Goal: Task Accomplishment & Management: Manage account settings

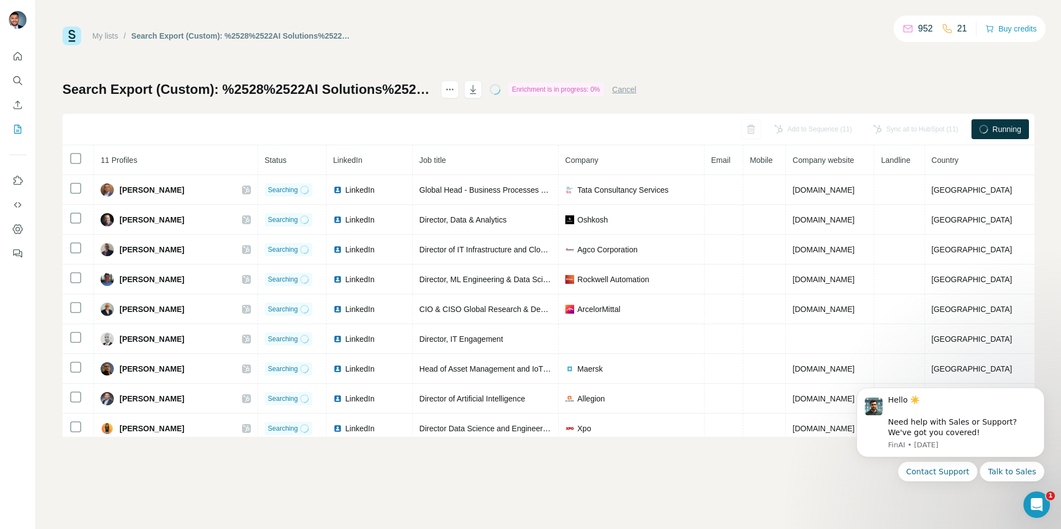
click at [637, 91] on button "Cancel" at bounding box center [624, 89] width 24 height 11
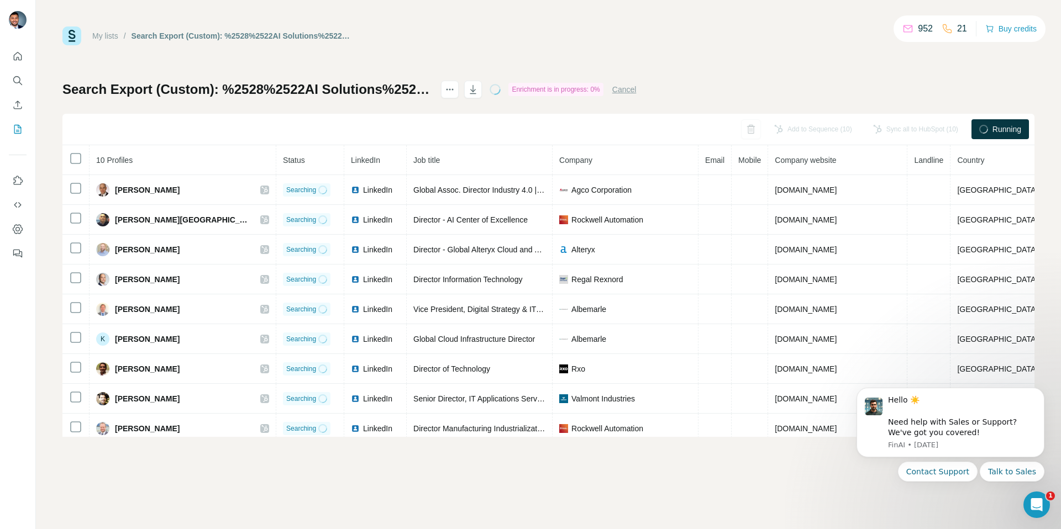
click at [637, 88] on button "Cancel" at bounding box center [624, 89] width 24 height 11
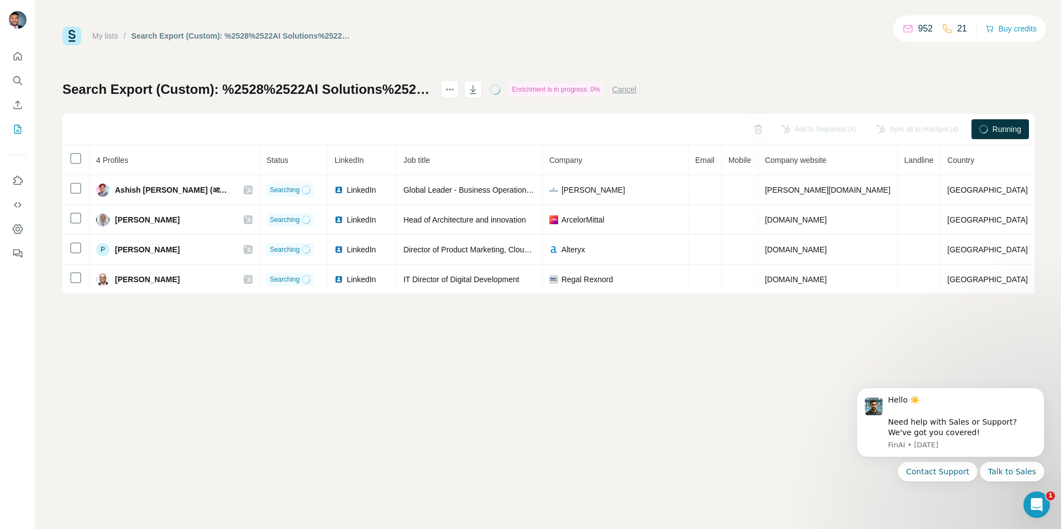
click at [637, 87] on button "Cancel" at bounding box center [624, 89] width 24 height 11
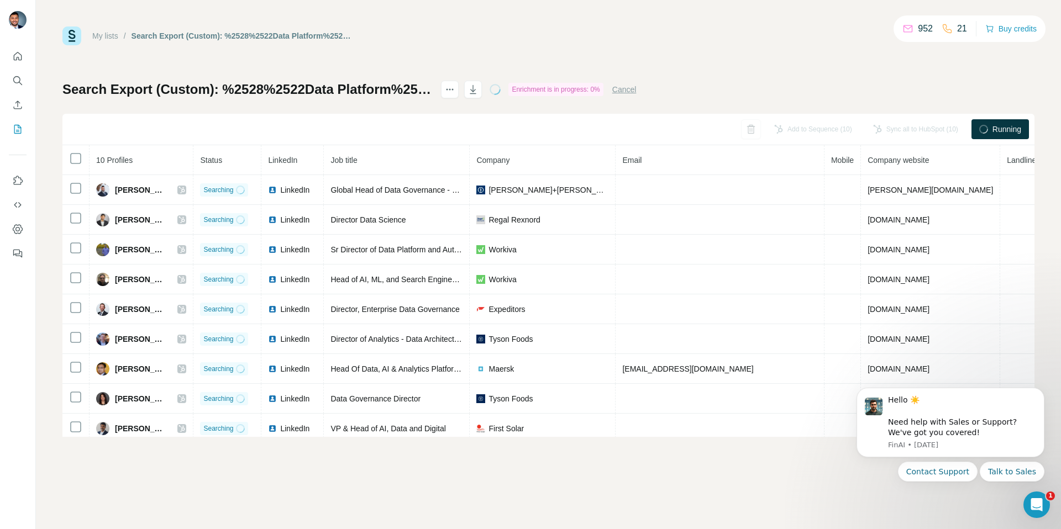
click at [637, 86] on button "Cancel" at bounding box center [624, 89] width 24 height 11
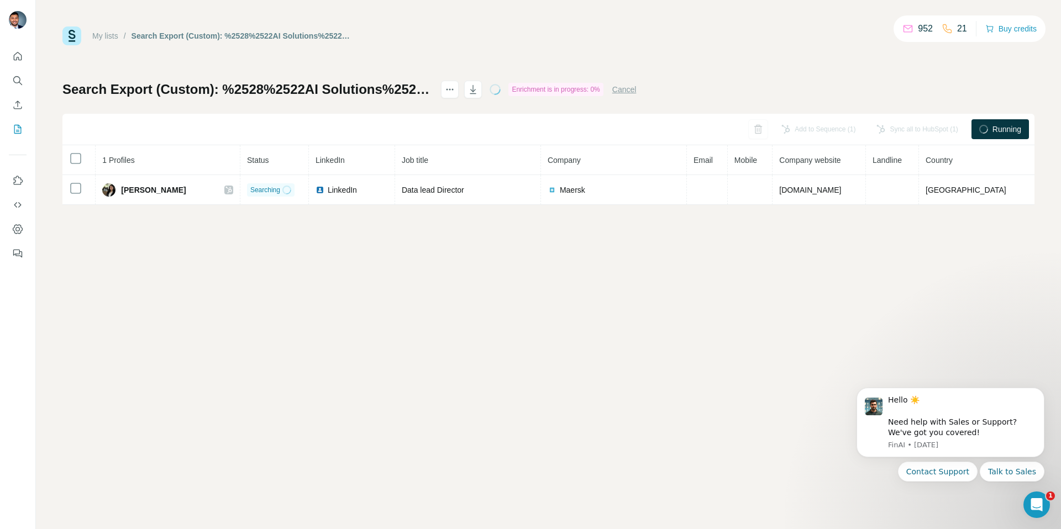
click at [637, 88] on button "Cancel" at bounding box center [624, 89] width 24 height 11
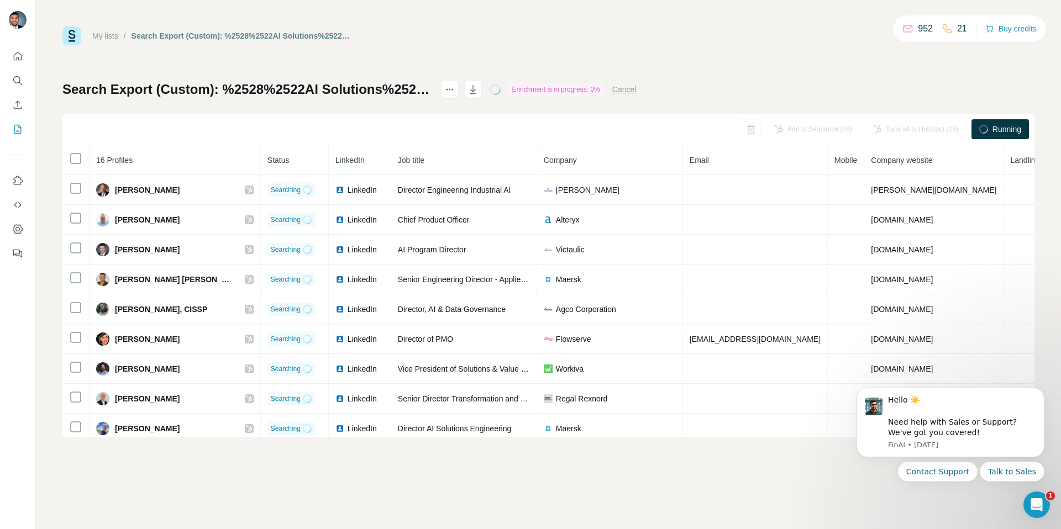
click at [979, 133] on div at bounding box center [983, 129] width 9 height 9
click at [637, 87] on button "Cancel" at bounding box center [624, 89] width 24 height 11
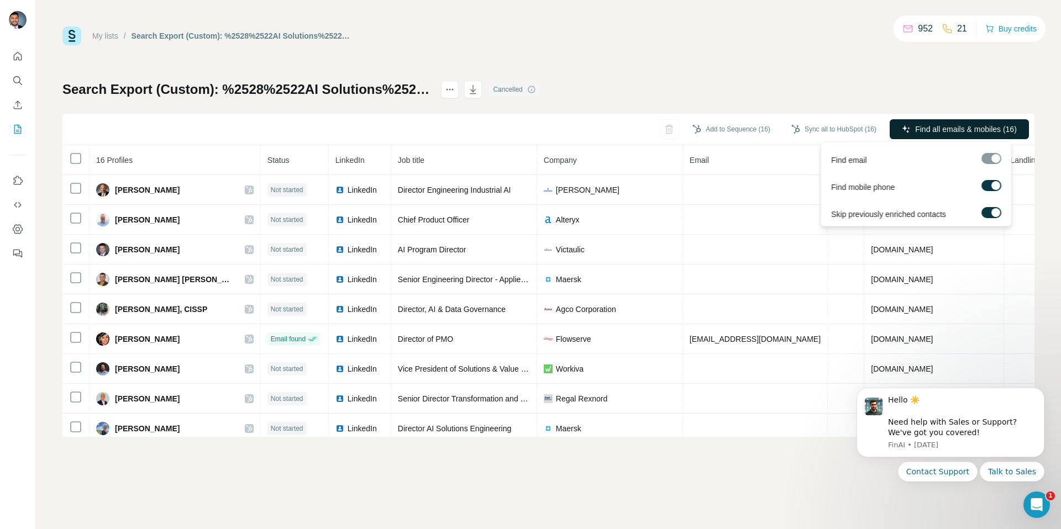
click at [938, 124] on span "Find all emails & mobiles (16)" at bounding box center [966, 129] width 102 height 11
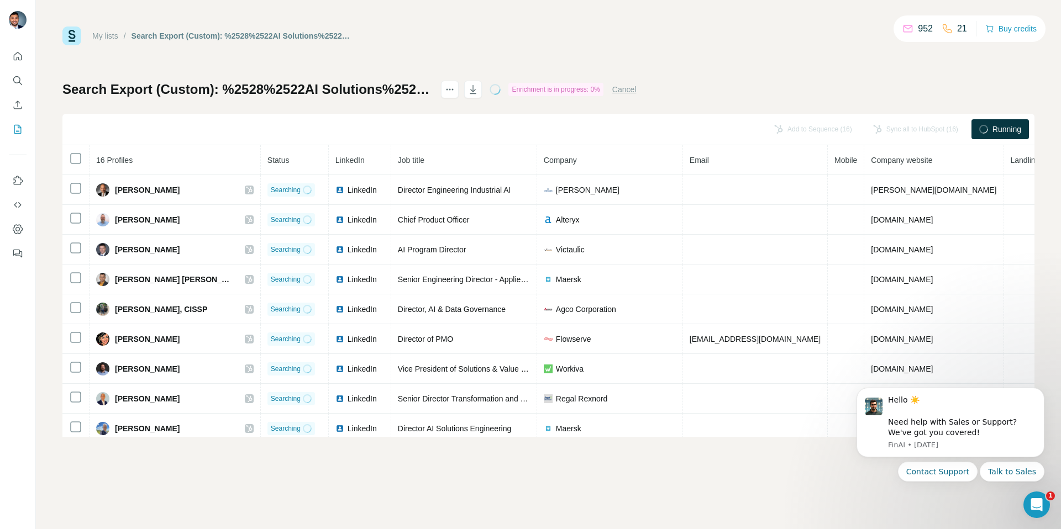
click at [637, 85] on button "Cancel" at bounding box center [624, 89] width 24 height 11
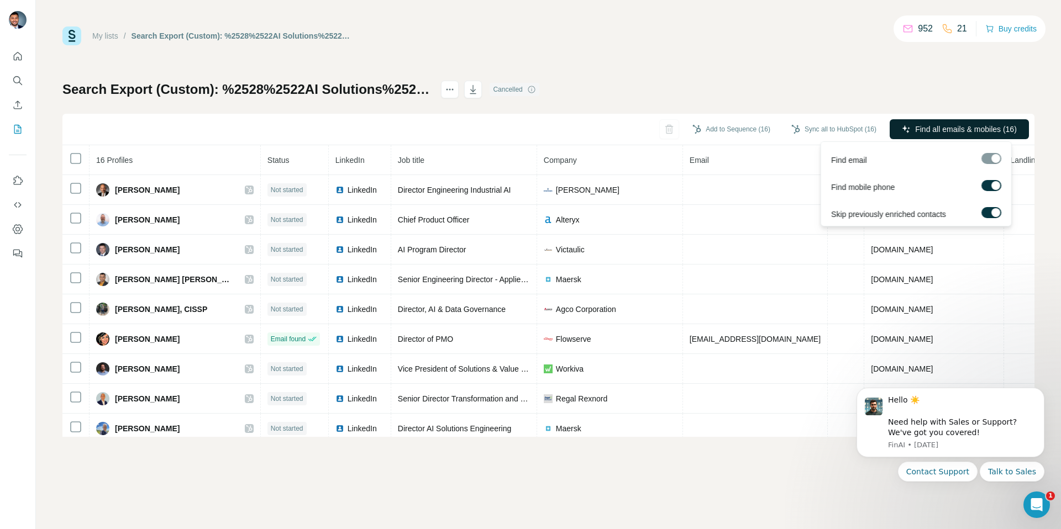
click at [938, 135] on button "Find all emails & mobiles (16)" at bounding box center [959, 129] width 139 height 20
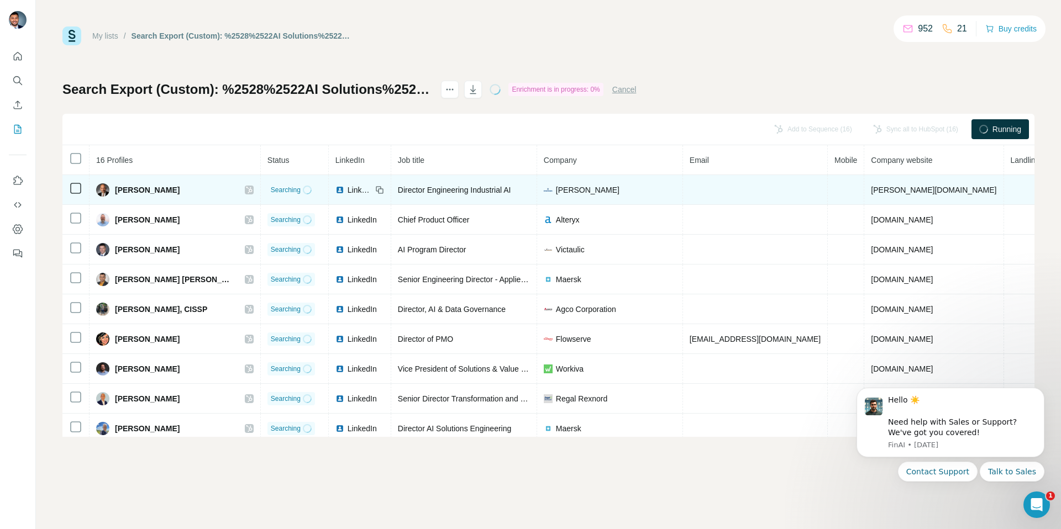
click at [246, 186] on icon at bounding box center [249, 190] width 7 height 9
